Goal: Browse casually

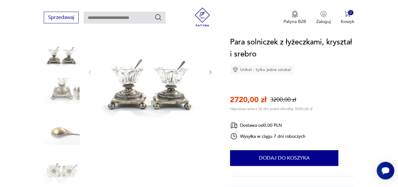
click at [66, 58] on img at bounding box center [62, 51] width 36 height 36
click at [69, 90] on img at bounding box center [62, 91] width 36 height 36
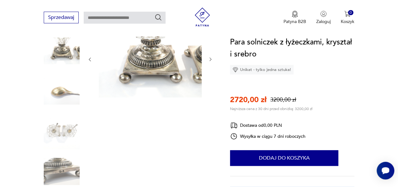
click at [70, 128] on img at bounding box center [62, 131] width 36 height 36
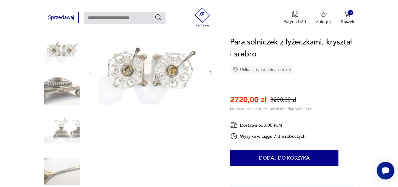
click at [74, 45] on img at bounding box center [62, 51] width 36 height 36
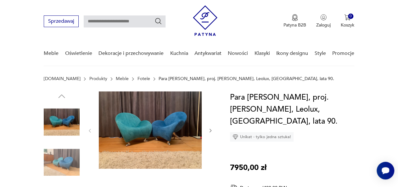
scroll to position [63, 0]
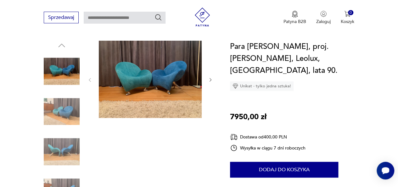
click at [64, 66] on img at bounding box center [62, 71] width 36 height 36
click at [68, 110] on img at bounding box center [62, 111] width 36 height 36
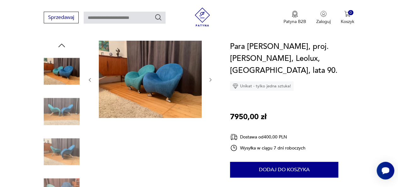
click at [72, 152] on img at bounding box center [62, 151] width 36 height 36
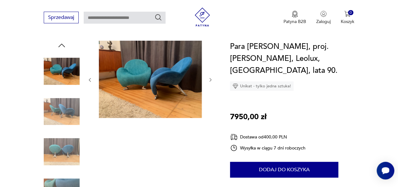
click at [71, 148] on img at bounding box center [62, 151] width 36 height 36
